Goal: Find contact information

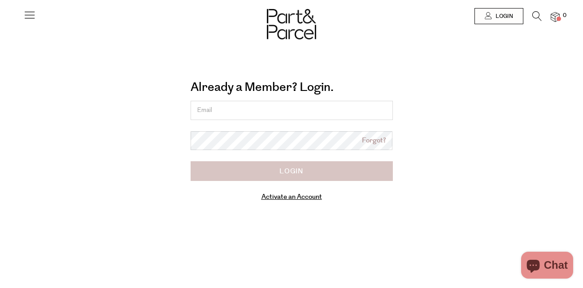
type input "[PERSON_NAME][EMAIL_ADDRESS][PERSON_NAME][DOMAIN_NAME]"
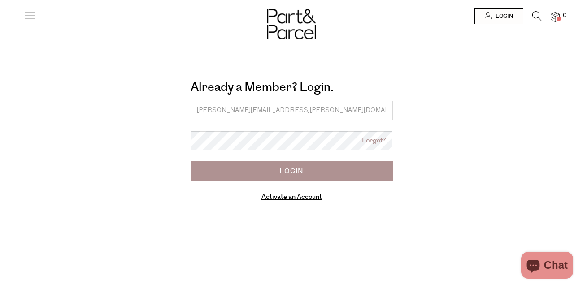
click at [213, 176] on input "Login" at bounding box center [292, 171] width 202 height 20
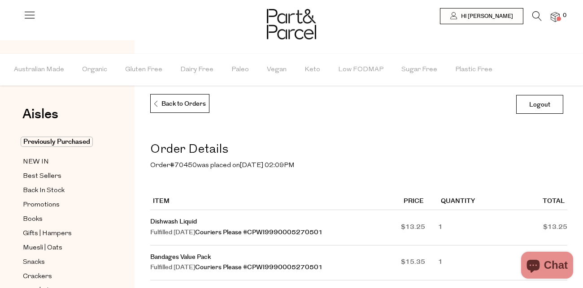
click at [534, 19] on icon at bounding box center [536, 16] width 9 height 10
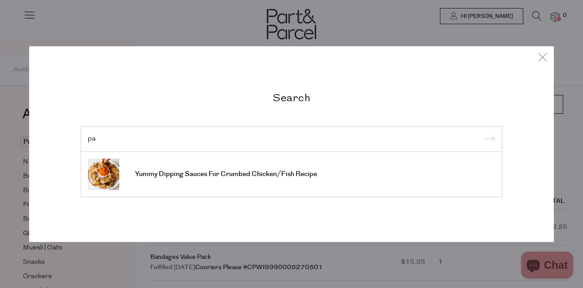
type input "p"
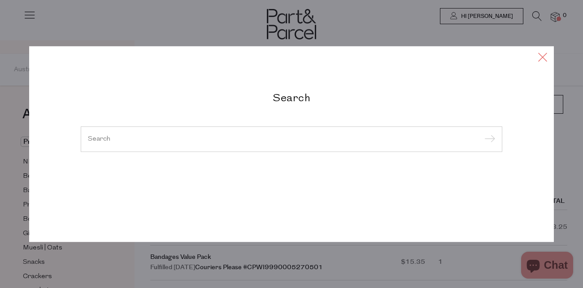
click at [540, 63] on icon at bounding box center [542, 57] width 13 height 13
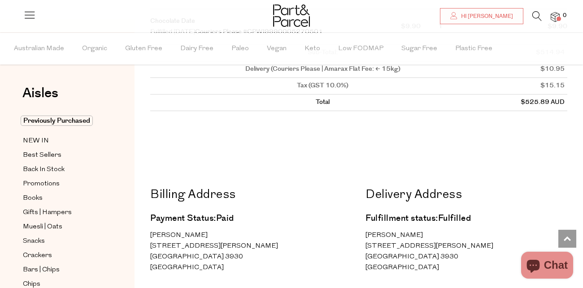
scroll to position [1893, 0]
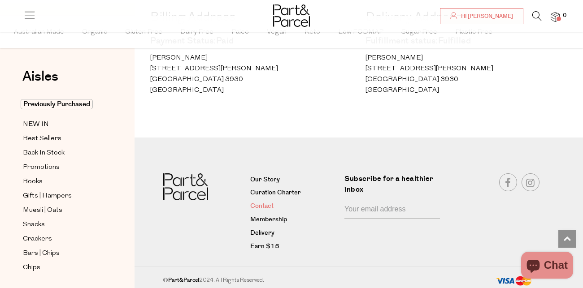
click at [262, 203] on link "Contact" at bounding box center [293, 206] width 87 height 11
